Goal: Task Accomplishment & Management: Use online tool/utility

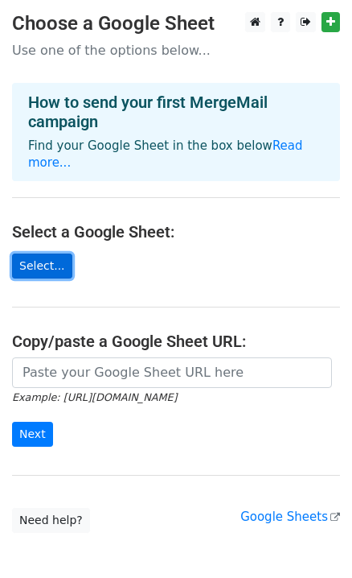
click at [52, 272] on link "Select..." at bounding box center [42, 265] width 60 height 25
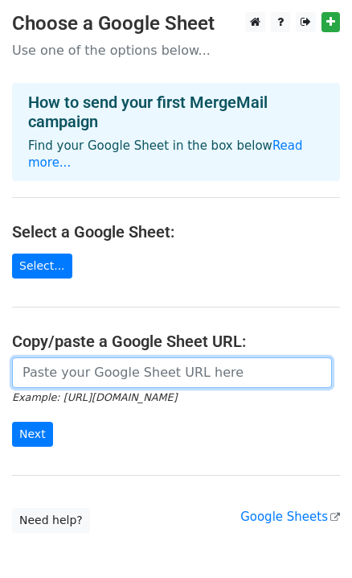
click at [187, 379] on input "url" at bounding box center [172, 372] width 320 height 31
paste input "https://docs.google.com/spreadsheets/d/15k8QkeycB-am3kIsrKzSXxnzokD7qPbTSASfX8_…"
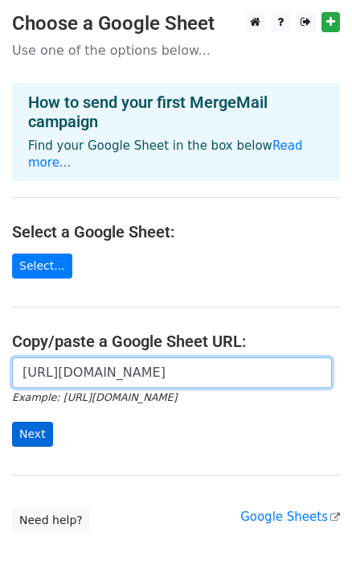
type input "https://docs.google.com/spreadsheets/d/15k8QkeycB-am3kIsrKzSXxnzokD7qPbTSASfX8_…"
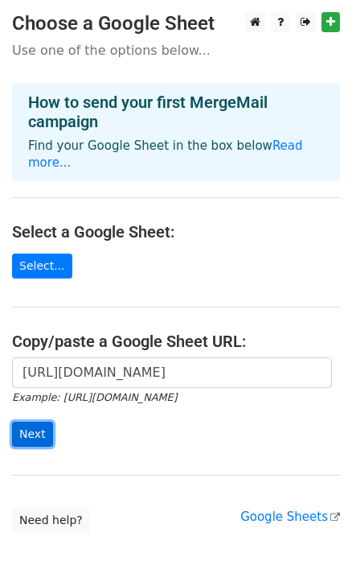
click at [42, 435] on input "Next" at bounding box center [32, 434] width 41 height 25
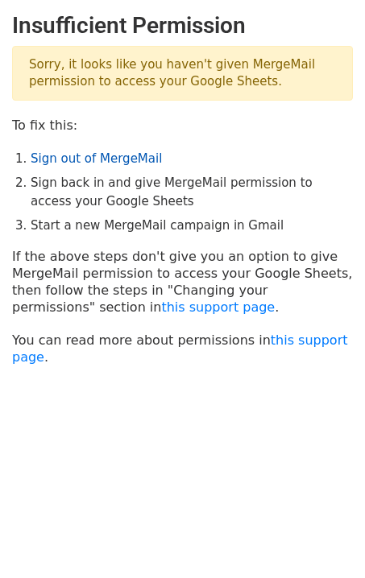
click at [122, 155] on link "Sign out of MergeMail" at bounding box center [96, 158] width 131 height 14
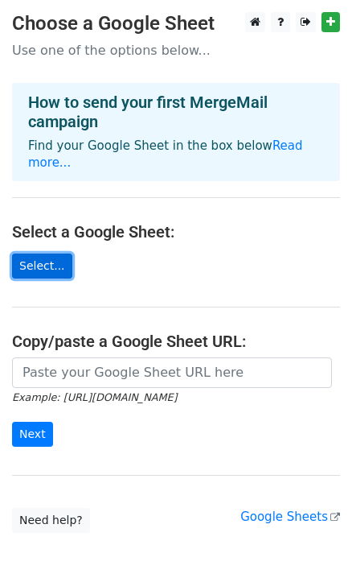
click at [45, 272] on link "Select..." at bounding box center [42, 265] width 60 height 25
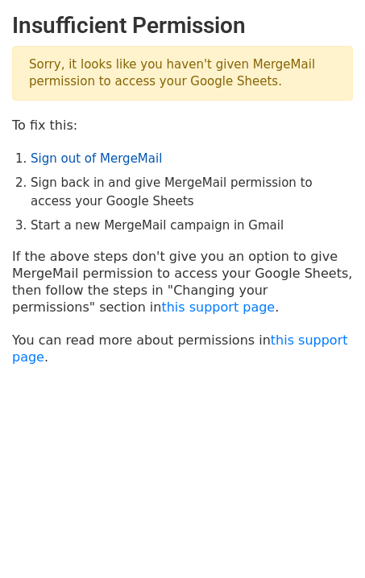
click at [85, 161] on link "Sign out of MergeMail" at bounding box center [96, 158] width 131 height 14
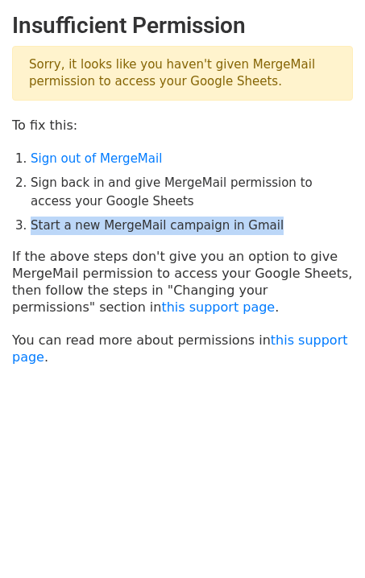
drag, startPoint x: 27, startPoint y: 227, endPoint x: 278, endPoint y: 230, distance: 250.3
click at [278, 230] on li "Start a new MergeMail campaign in Gmail" at bounding box center [192, 225] width 322 height 19
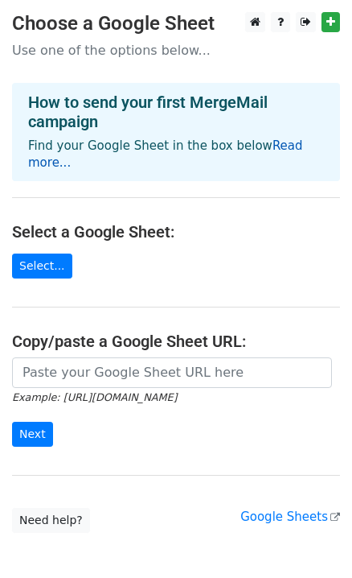
click at [50, 166] on link "Read more..." at bounding box center [165, 153] width 275 height 31
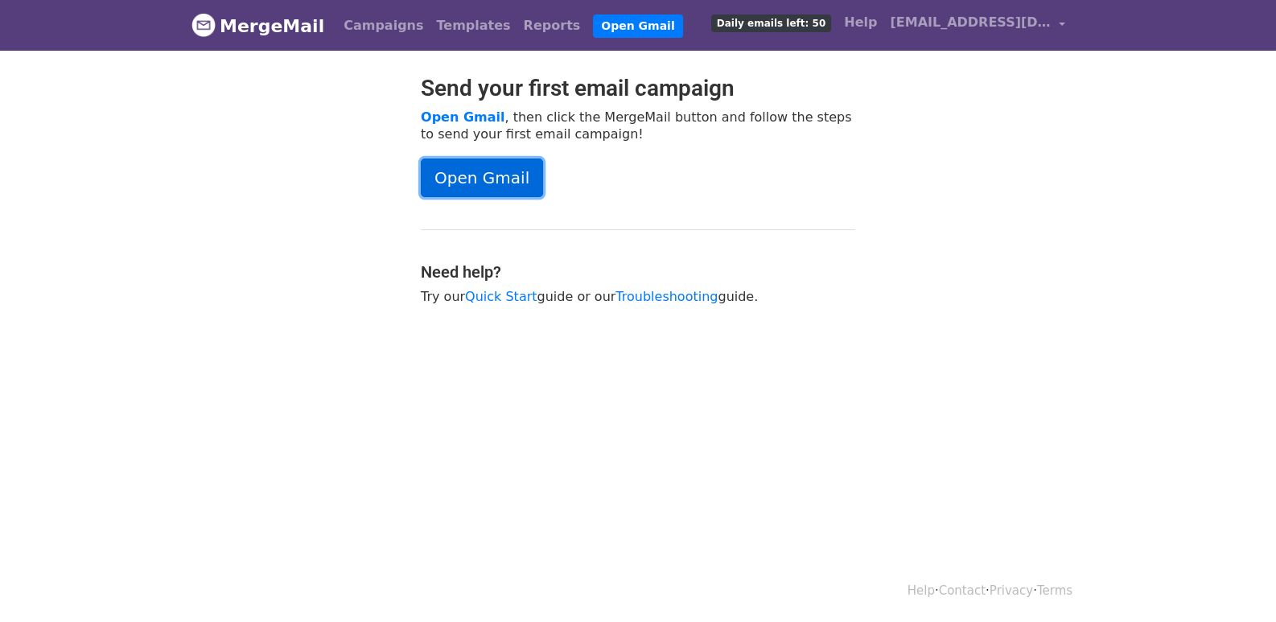
click at [523, 166] on link "Open Gmail" at bounding box center [482, 178] width 122 height 39
click at [1045, 27] on span "peggychen.manstrong@gmail.com" at bounding box center [970, 22] width 161 height 19
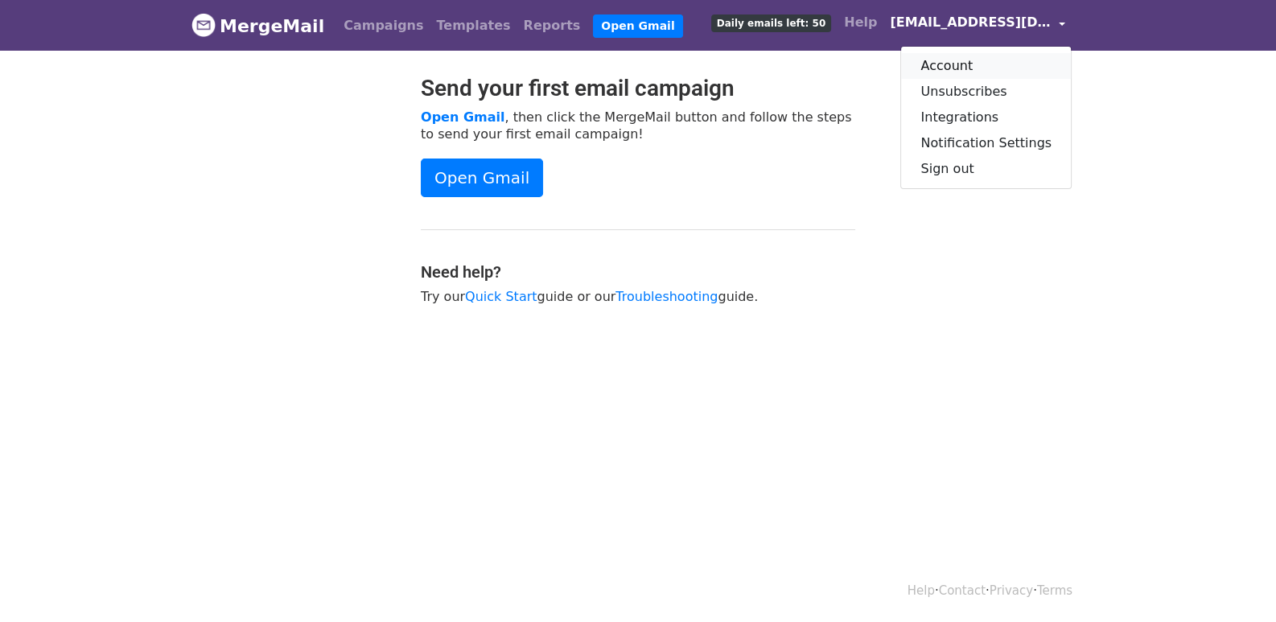
click at [1014, 63] on link "Account" at bounding box center [986, 66] width 170 height 26
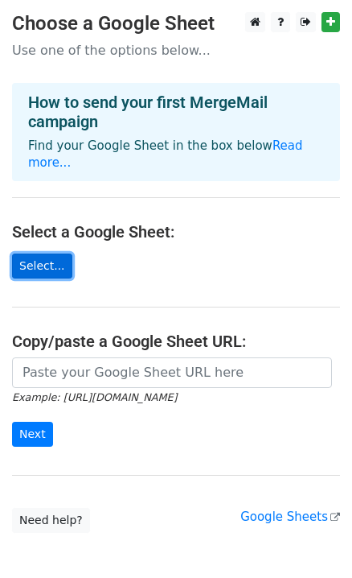
click at [43, 260] on link "Select..." at bounding box center [42, 265] width 60 height 25
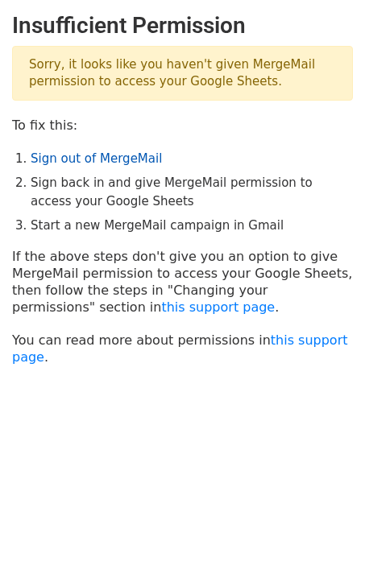
click at [125, 156] on link "Sign out of MergeMail" at bounding box center [96, 158] width 131 height 14
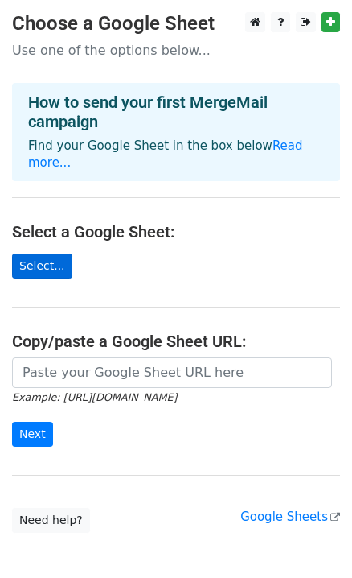
drag, startPoint x: 43, startPoint y: 250, endPoint x: 44, endPoint y: 267, distance: 17.0
click at [43, 254] on main "Choose a Google Sheet Use one of the options below... How to send your first Me…" at bounding box center [176, 272] width 352 height 521
click at [45, 270] on link "Select..." at bounding box center [42, 265] width 60 height 25
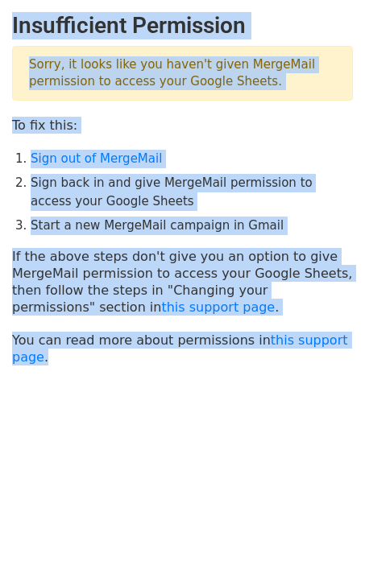
drag, startPoint x: 14, startPoint y: 22, endPoint x: 114, endPoint y: 371, distance: 363.4
click at [111, 371] on body "Insufficient Permission Sorry, it looks like you haven't given MergeMail permis…" at bounding box center [182, 229] width 365 height 434
copy main "Insufficient Permission Sorry, it looks like you haven't given MergeMail permis…"
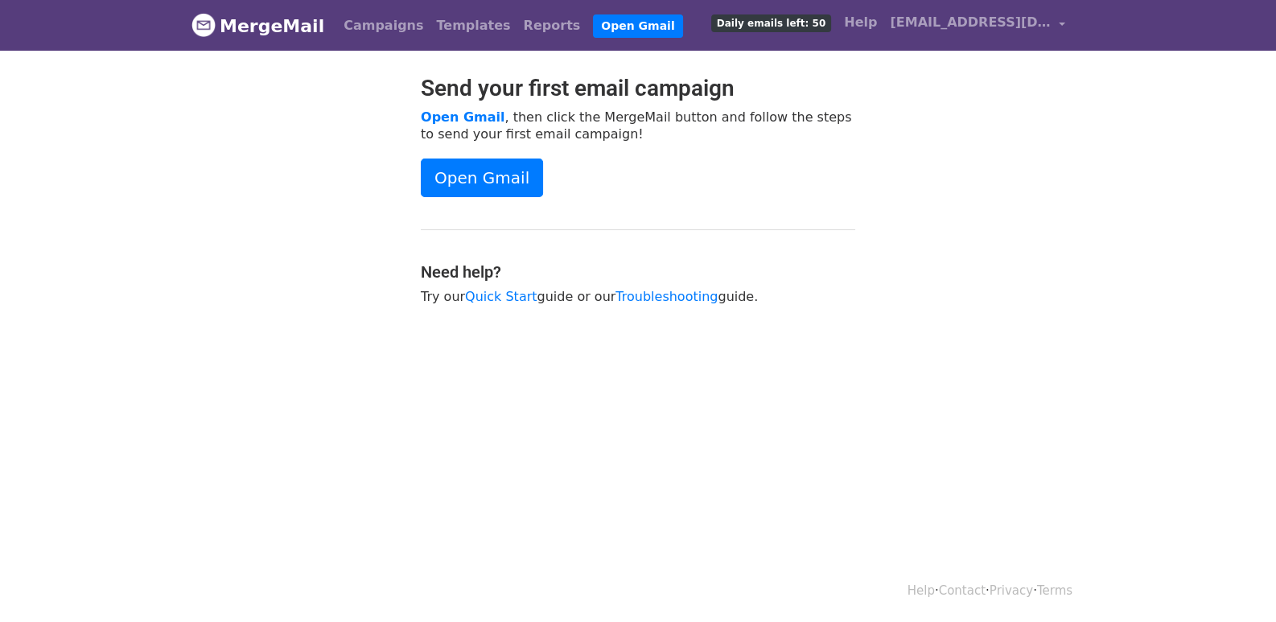
scroll to position [2, 0]
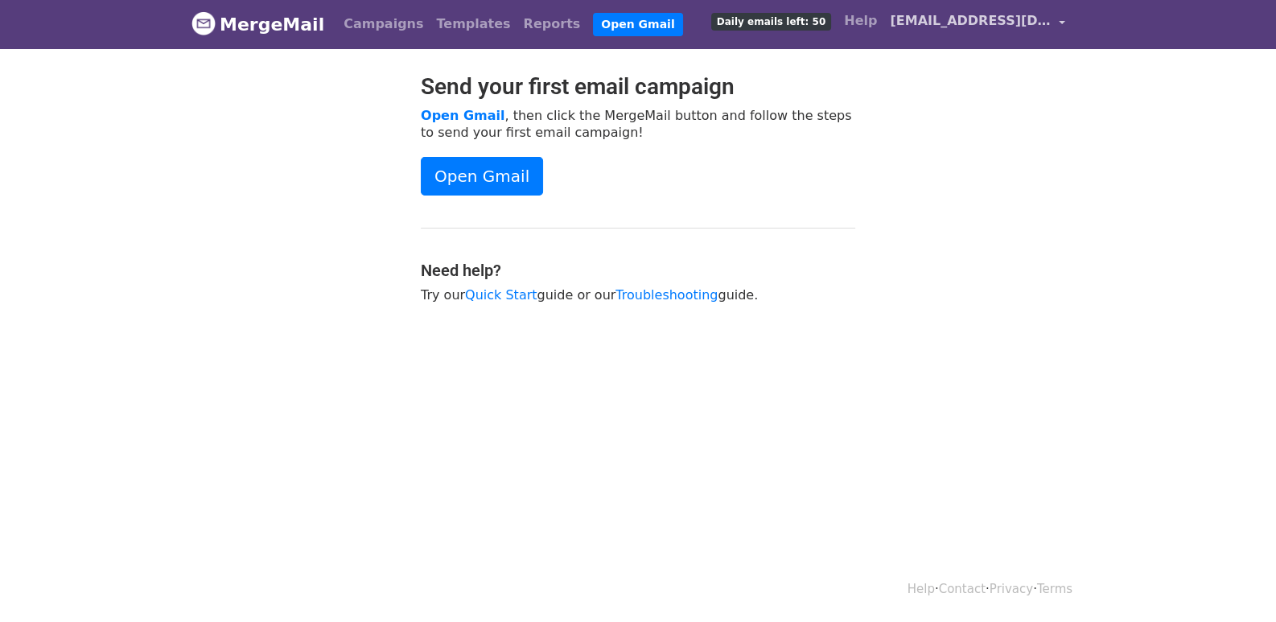
click at [1038, 24] on span "[EMAIL_ADDRESS][DOMAIN_NAME]" at bounding box center [970, 20] width 161 height 19
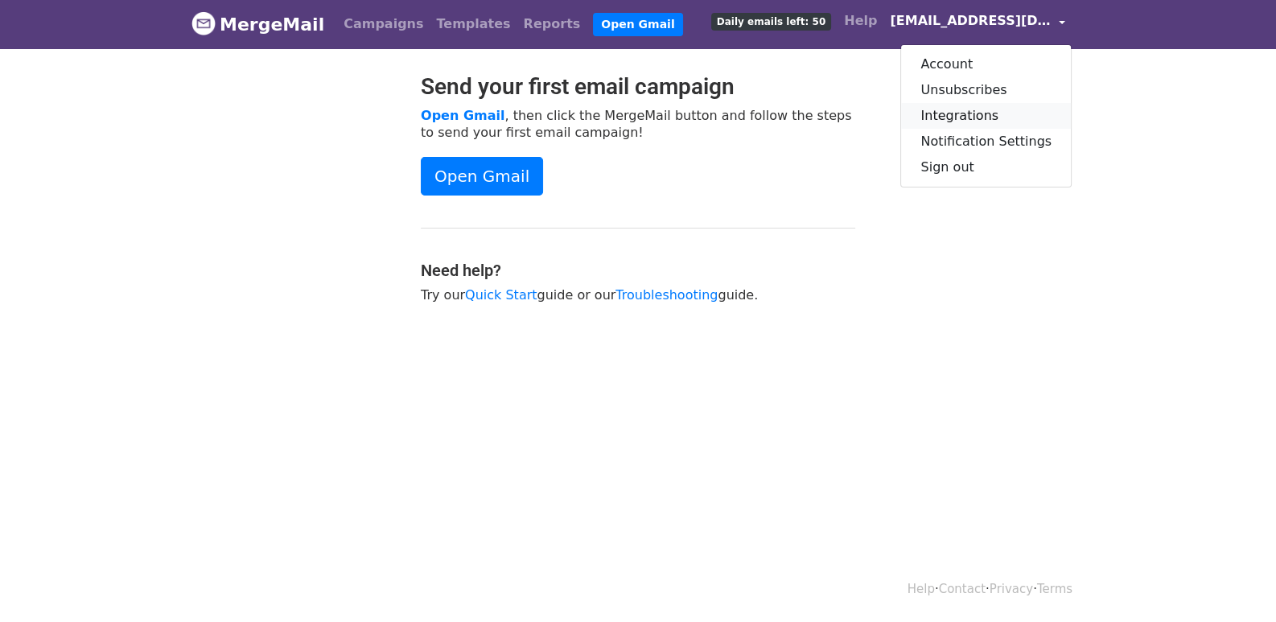
click at [990, 122] on link "Integrations" at bounding box center [986, 116] width 170 height 26
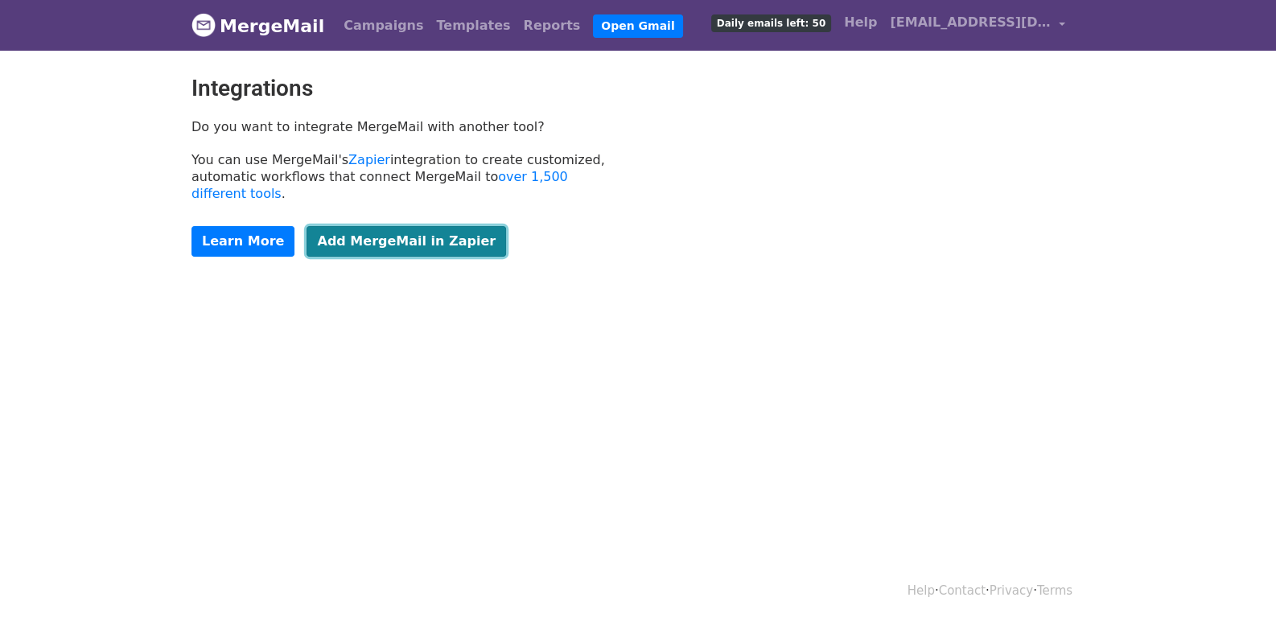
click at [371, 248] on link "Add MergeMail in Zapier" at bounding box center [407, 241] width 200 height 31
click at [411, 248] on link "Add MergeMail in Zapier" at bounding box center [407, 241] width 200 height 31
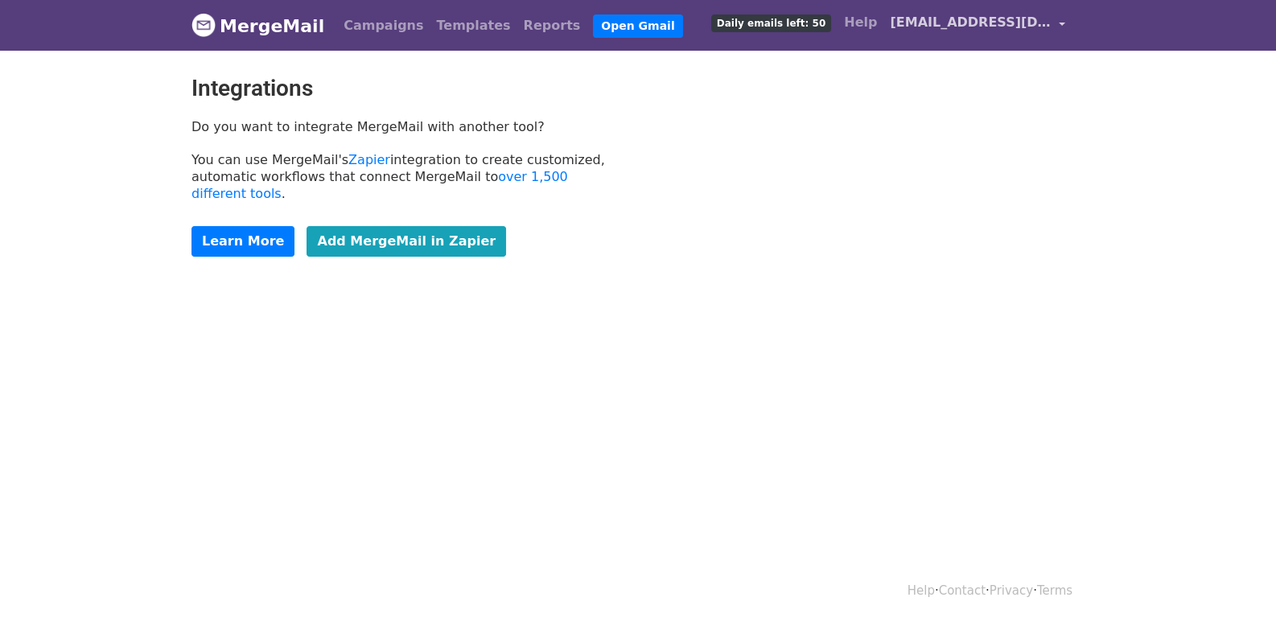
click at [1043, 26] on span "[EMAIL_ADDRESS][DOMAIN_NAME]" at bounding box center [970, 22] width 161 height 19
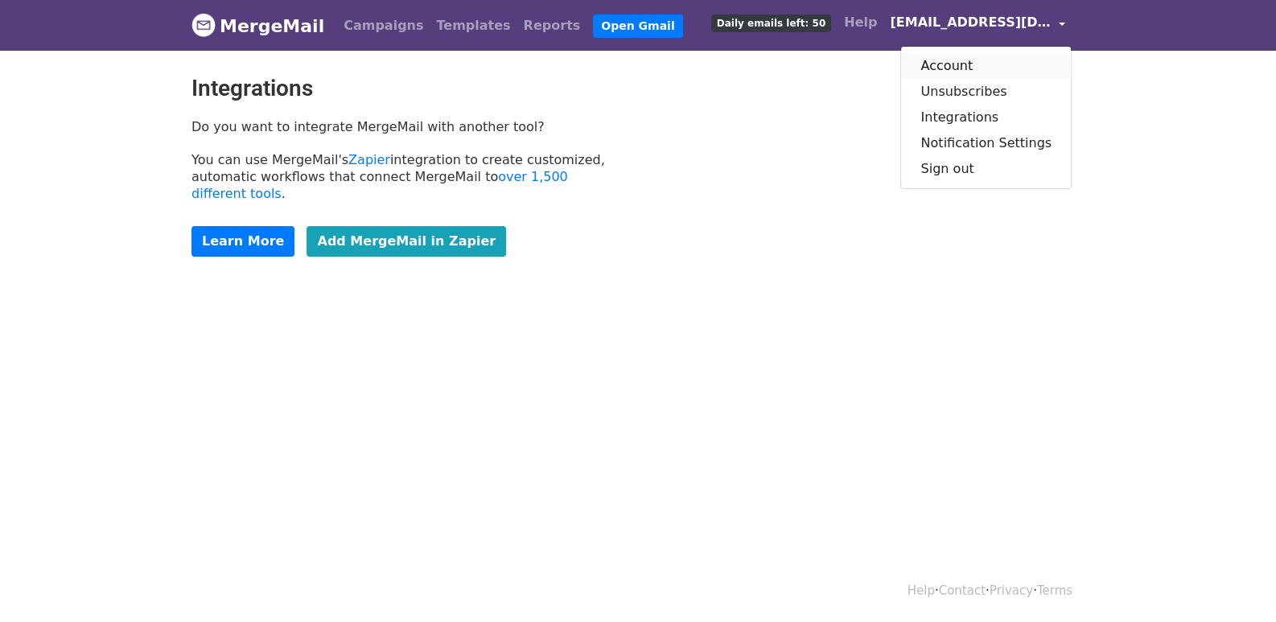
click at [984, 66] on link "Account" at bounding box center [986, 66] width 170 height 26
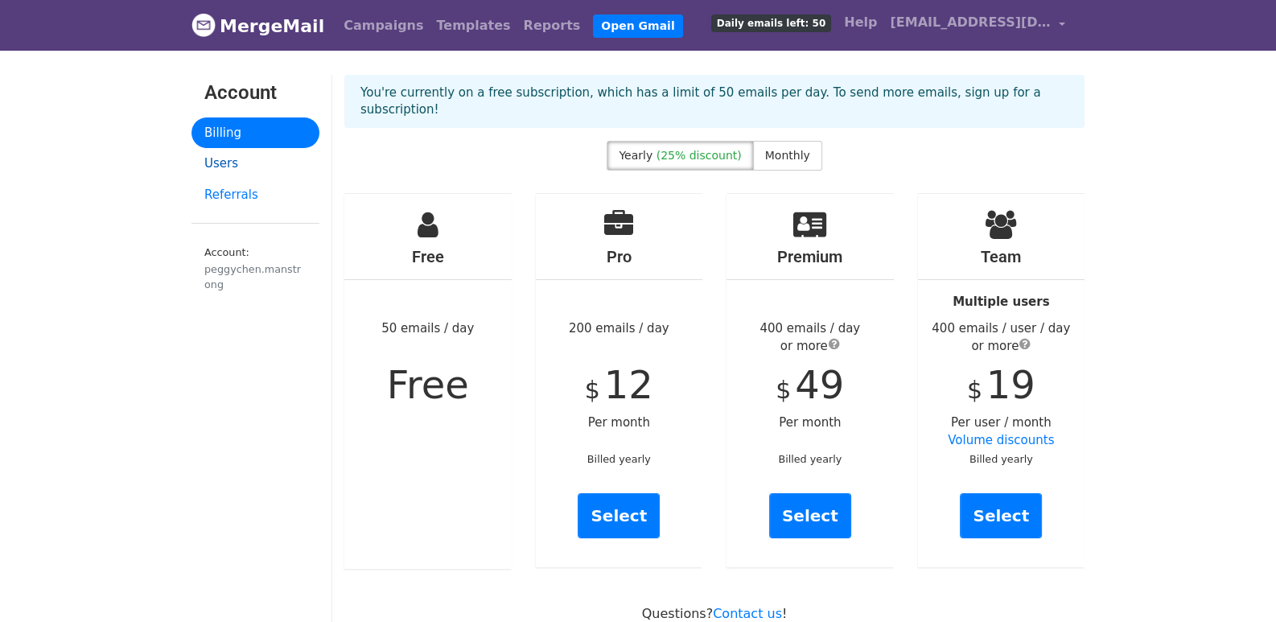
click at [241, 164] on link "Users" at bounding box center [256, 163] width 128 height 31
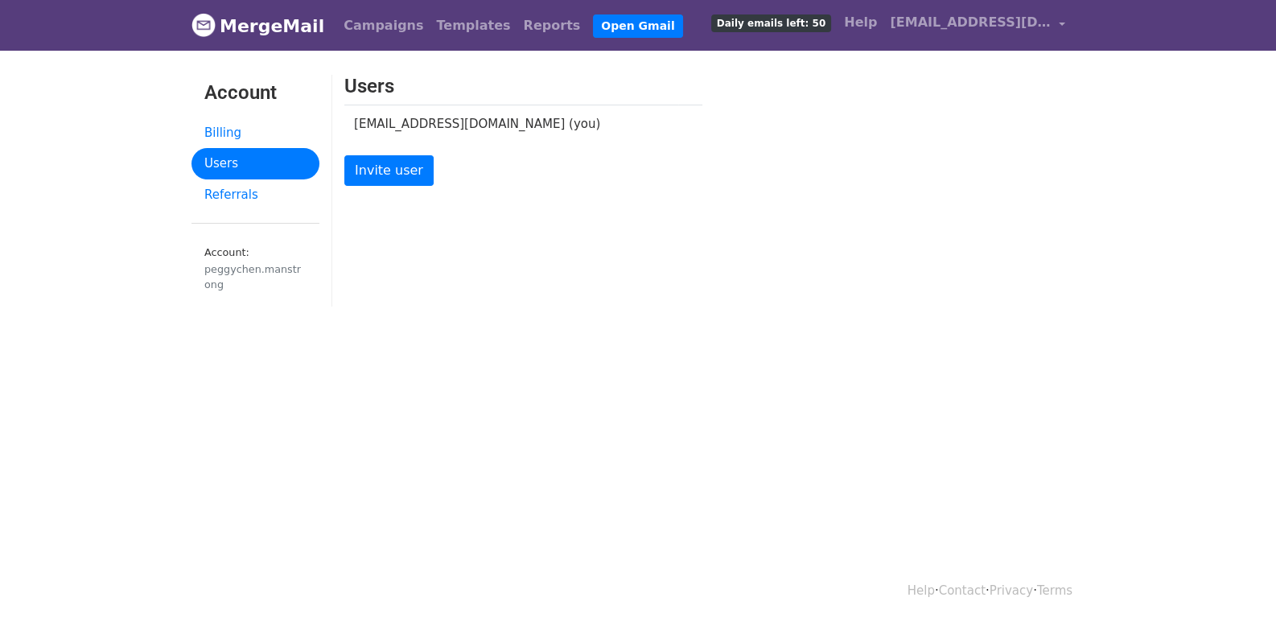
click at [230, 200] on link "Referrals" at bounding box center [256, 194] width 128 height 31
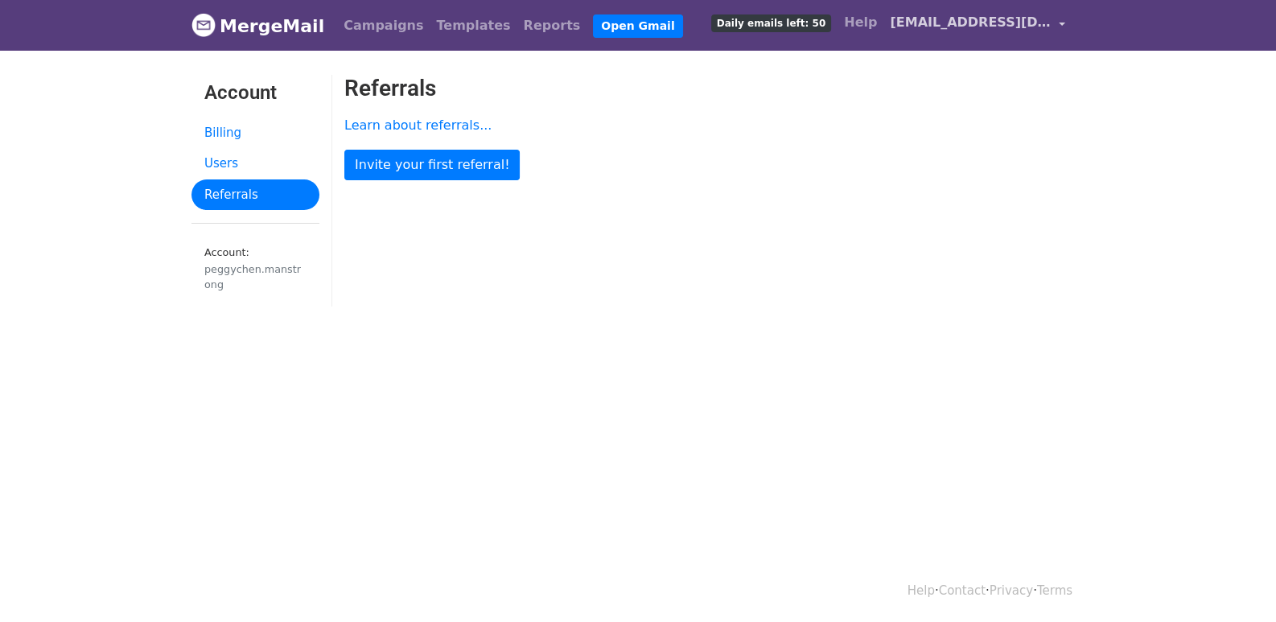
click at [1066, 31] on link "[EMAIL_ADDRESS][DOMAIN_NAME]" at bounding box center [978, 25] width 188 height 38
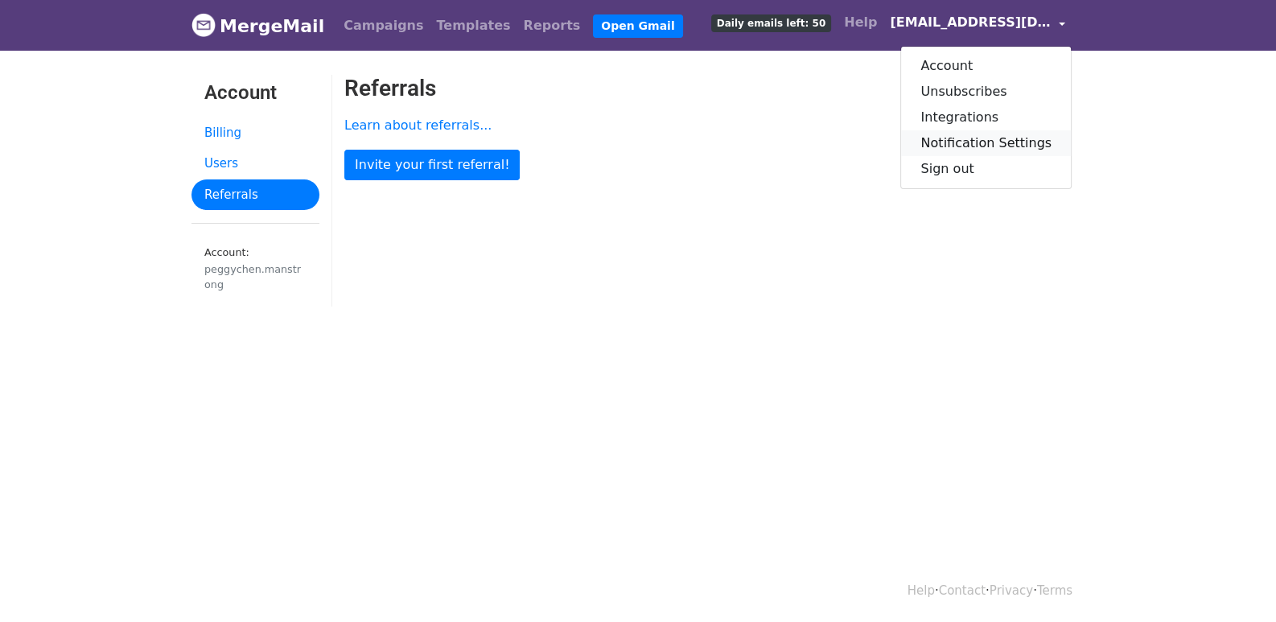
click at [980, 146] on link "Notification Settings" at bounding box center [986, 143] width 170 height 26
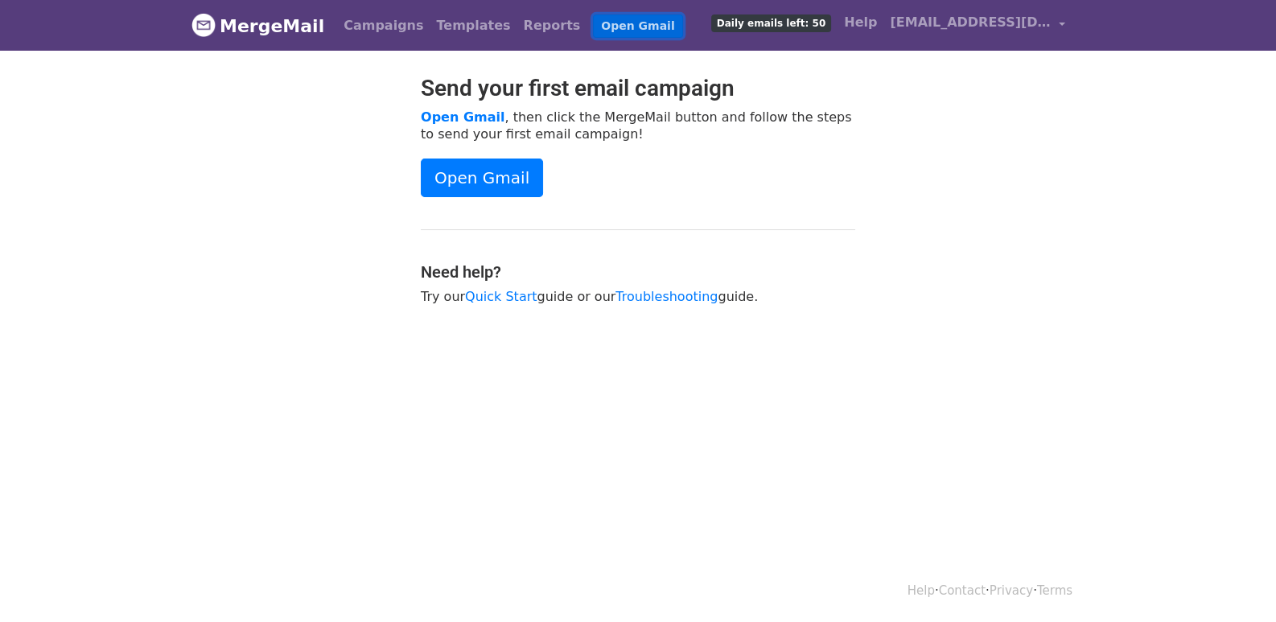
click at [608, 26] on link "Open Gmail" at bounding box center [637, 25] width 89 height 23
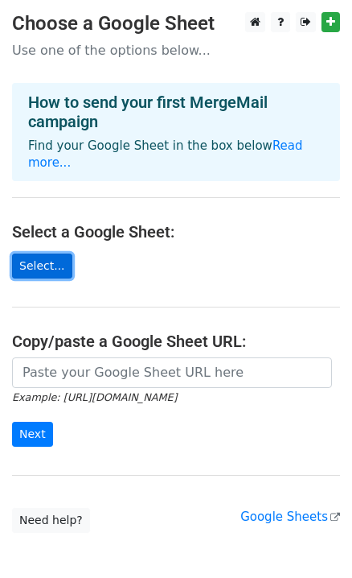
click at [50, 268] on link "Select..." at bounding box center [42, 265] width 60 height 25
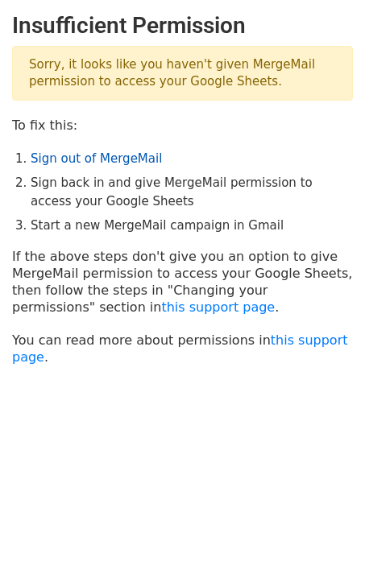
click at [84, 155] on link "Sign out of MergeMail" at bounding box center [96, 158] width 131 height 14
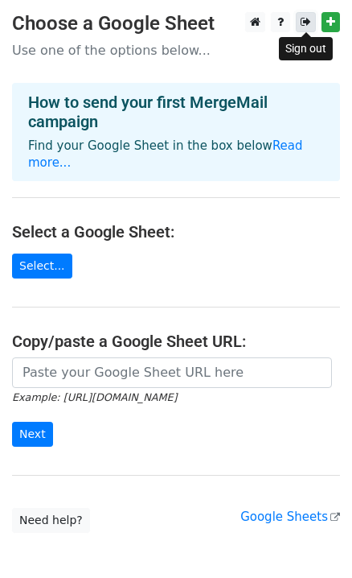
click at [313, 19] on link at bounding box center [306, 22] width 20 height 20
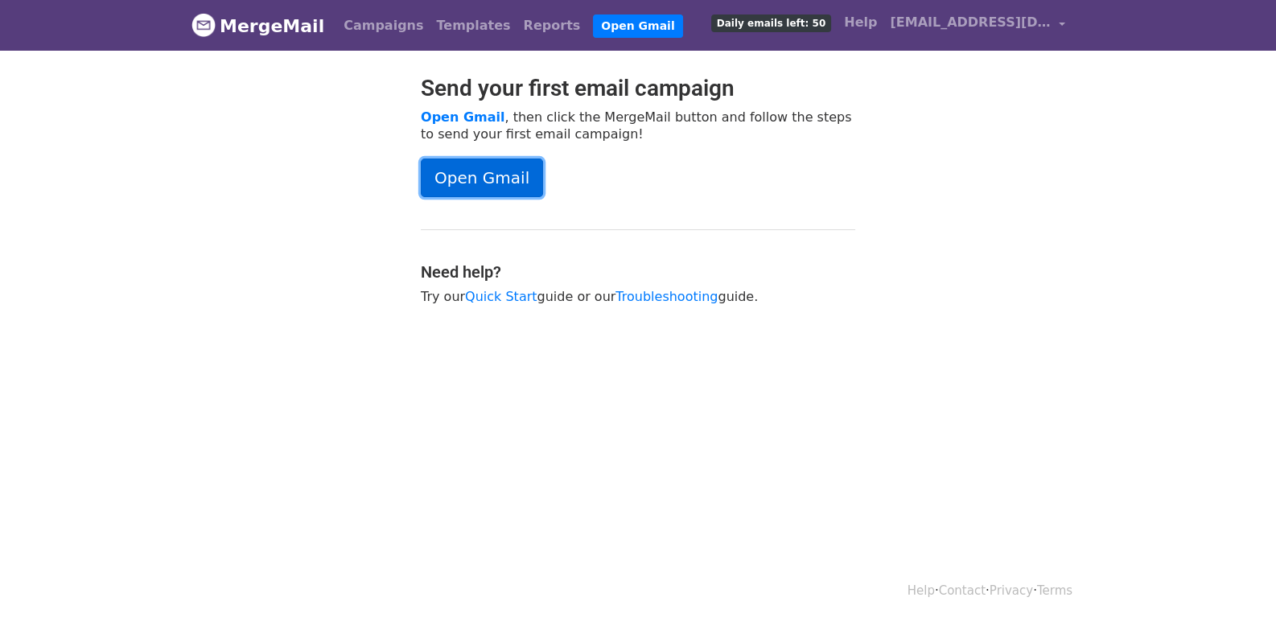
click at [509, 183] on link "Open Gmail" at bounding box center [482, 178] width 122 height 39
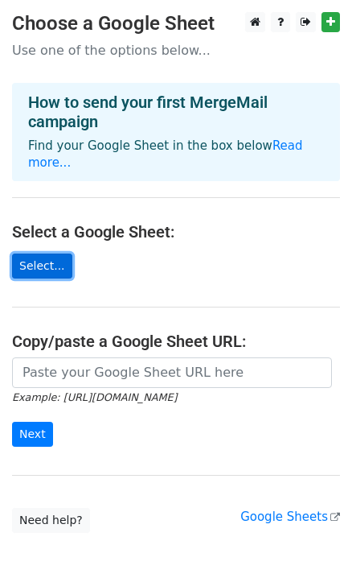
click at [56, 265] on link "Select..." at bounding box center [42, 265] width 60 height 25
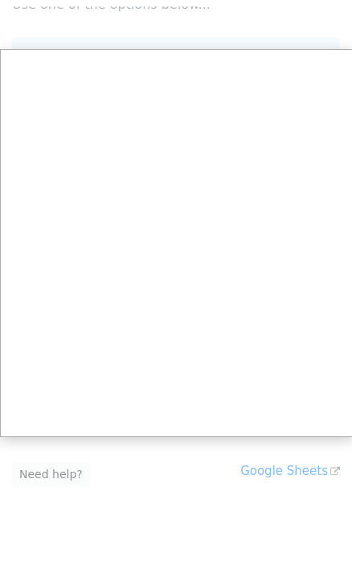
scroll to position [80, 0]
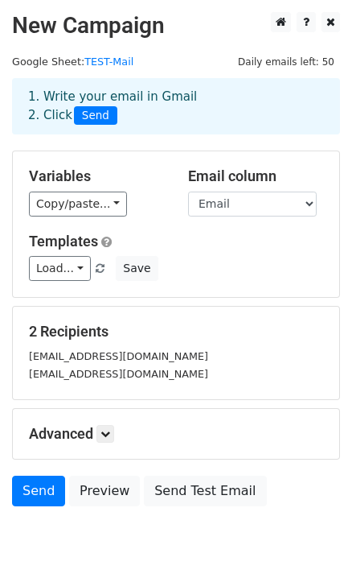
click at [249, 291] on div "Variables Copy/paste... {{Email}} Email column Email Templates Load... No templ…" at bounding box center [176, 224] width 327 height 146
click at [252, 200] on select "Email" at bounding box center [252, 204] width 129 height 25
click at [188, 192] on select "Email" at bounding box center [252, 204] width 129 height 25
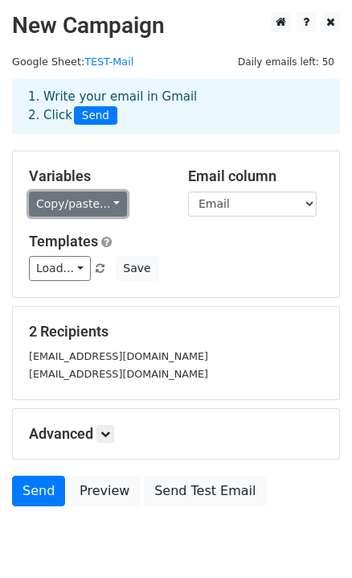
click at [92, 203] on link "Copy/paste..." at bounding box center [78, 204] width 98 height 25
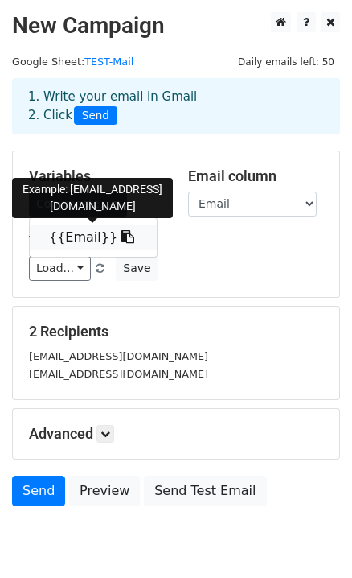
click at [122, 233] on icon at bounding box center [128, 236] width 13 height 13
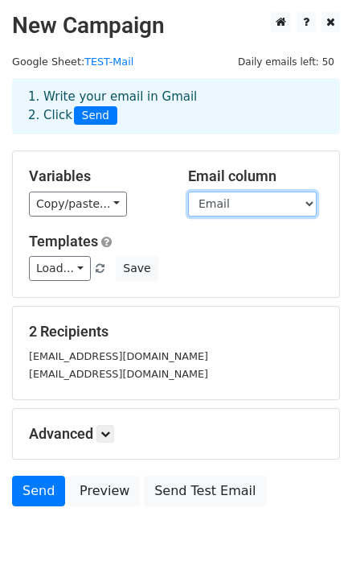
click at [276, 205] on select "Email" at bounding box center [252, 204] width 129 height 25
click at [188, 192] on select "Email" at bounding box center [252, 204] width 129 height 25
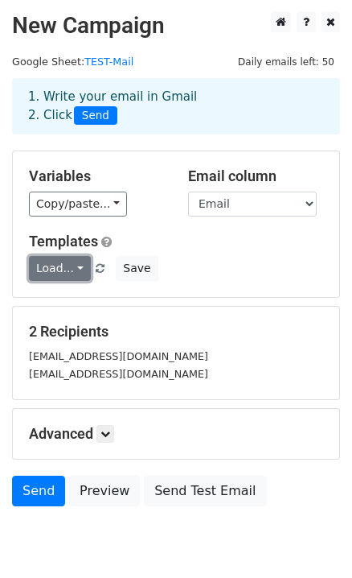
click at [72, 268] on link "Load..." at bounding box center [60, 268] width 62 height 25
click at [231, 269] on div "Load... No templates saved Save" at bounding box center [176, 268] width 319 height 25
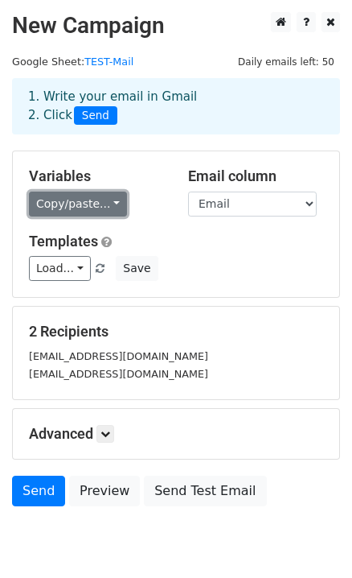
click at [89, 204] on link "Copy/paste..." at bounding box center [78, 204] width 98 height 25
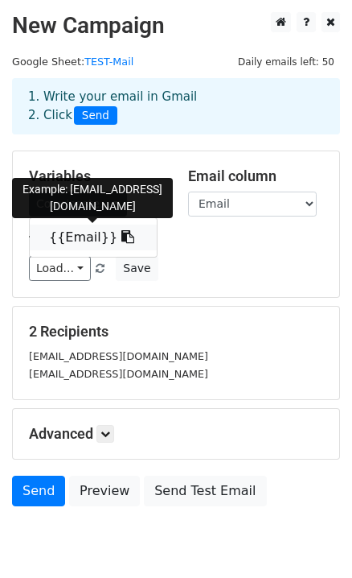
click at [76, 238] on link "{{Email}}" at bounding box center [93, 238] width 127 height 26
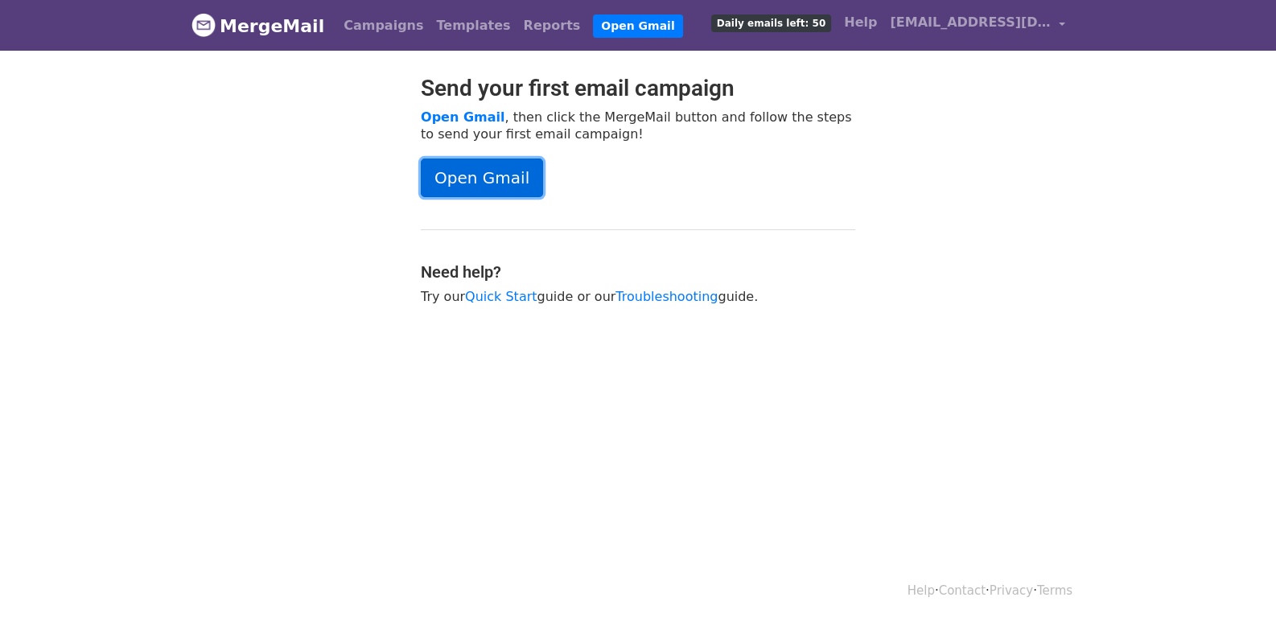
click at [484, 167] on link "Open Gmail" at bounding box center [482, 178] width 122 height 39
click at [484, 196] on div "Send your first email campaign Open Gmail , then click the MergeMail button and…" at bounding box center [638, 198] width 459 height 246
click at [488, 190] on link "Open Gmail" at bounding box center [482, 178] width 122 height 39
click at [509, 186] on link "Open Gmail" at bounding box center [482, 178] width 122 height 39
click at [499, 179] on link "Open Gmail" at bounding box center [482, 178] width 122 height 39
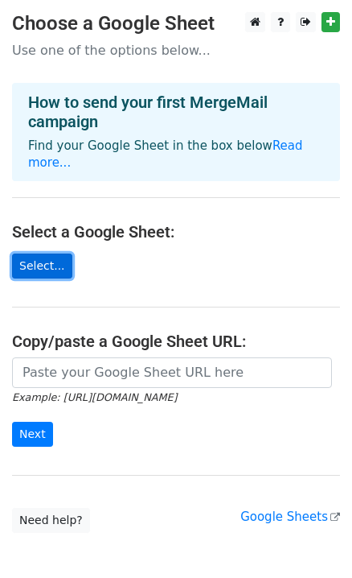
click at [49, 271] on link "Select..." at bounding box center [42, 265] width 60 height 25
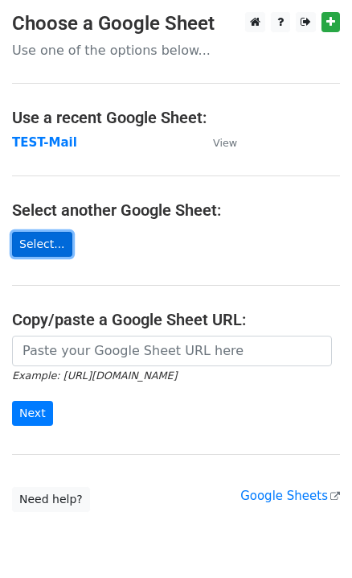
click at [44, 249] on link "Select..." at bounding box center [42, 244] width 60 height 25
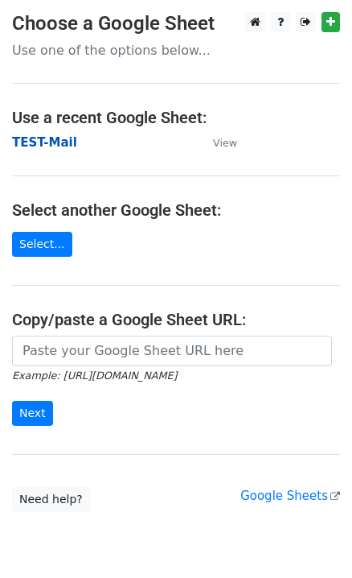
click at [59, 137] on strong "TEST-Mail" at bounding box center [44, 142] width 65 height 14
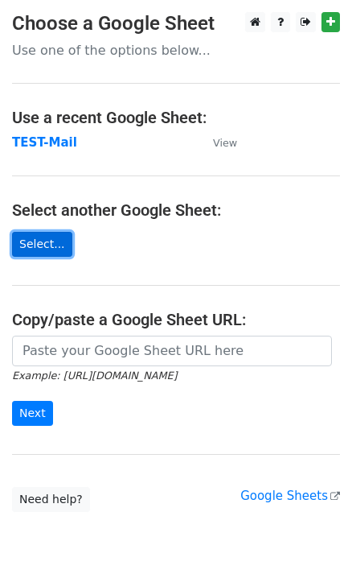
click at [49, 245] on link "Select..." at bounding box center [42, 244] width 60 height 25
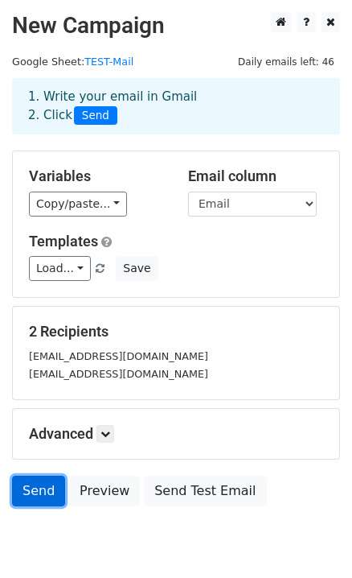
click at [34, 491] on link "Send" at bounding box center [38, 491] width 53 height 31
